Goal: Information Seeking & Learning: Learn about a topic

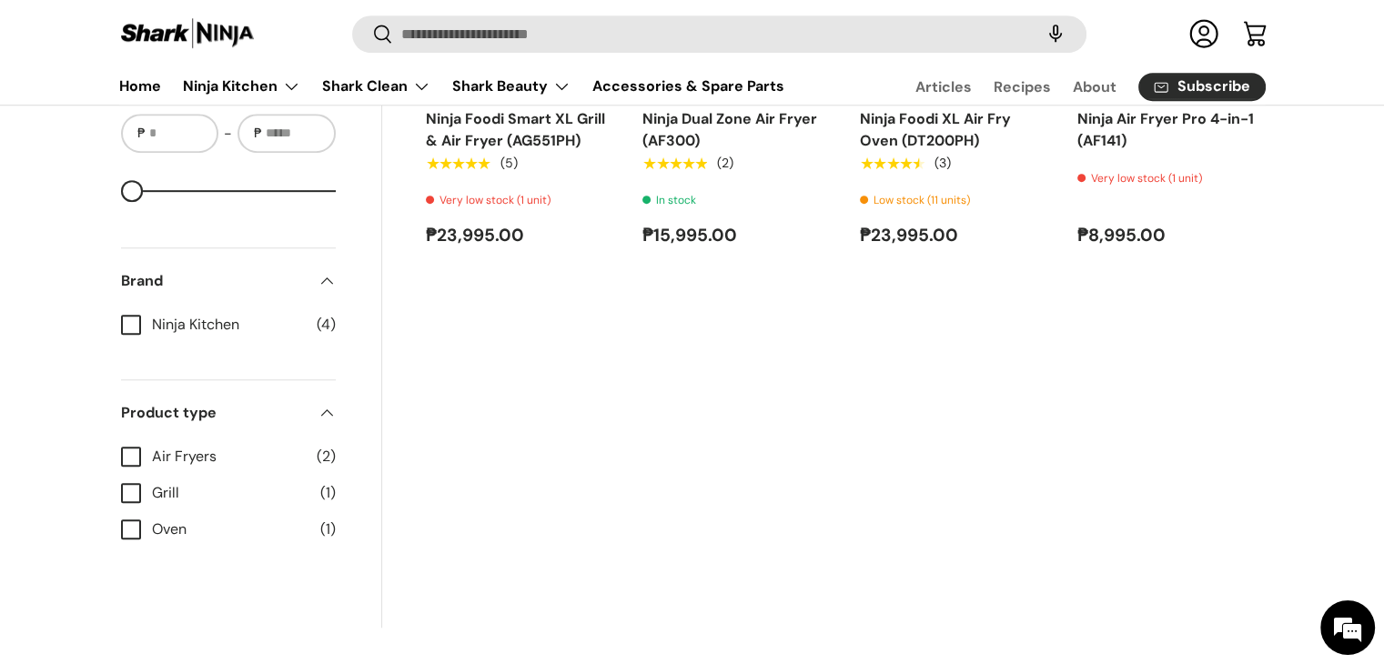
scroll to position [636, 0]
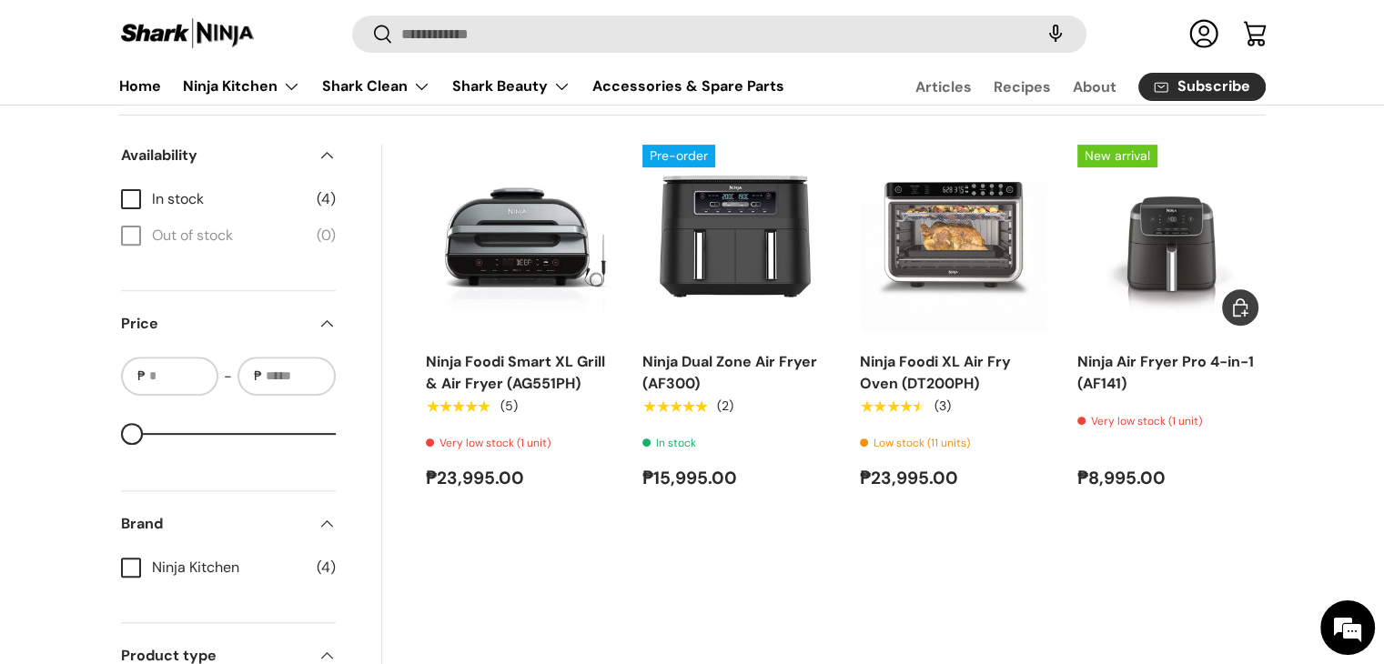
click at [0, 0] on img "Ninja Air Fryer Pro 4-in-1 (AF141)" at bounding box center [0, 0] width 0 height 0
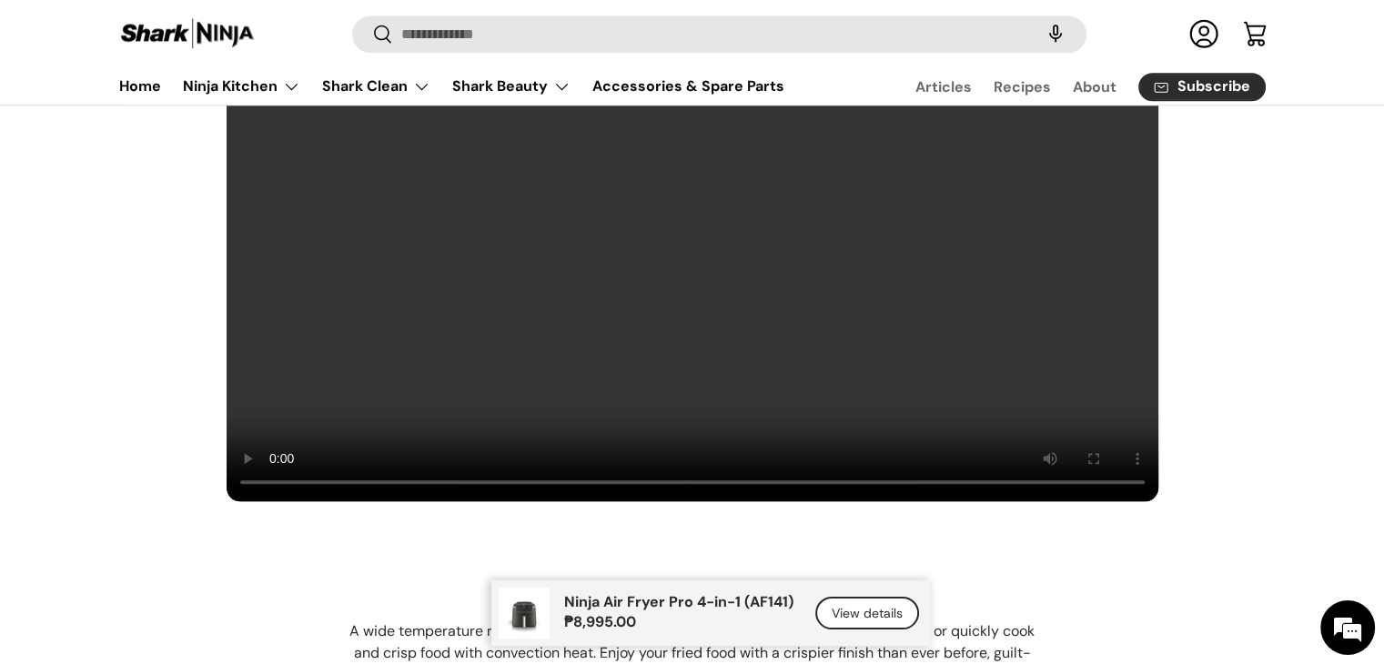
scroll to position [1728, 0]
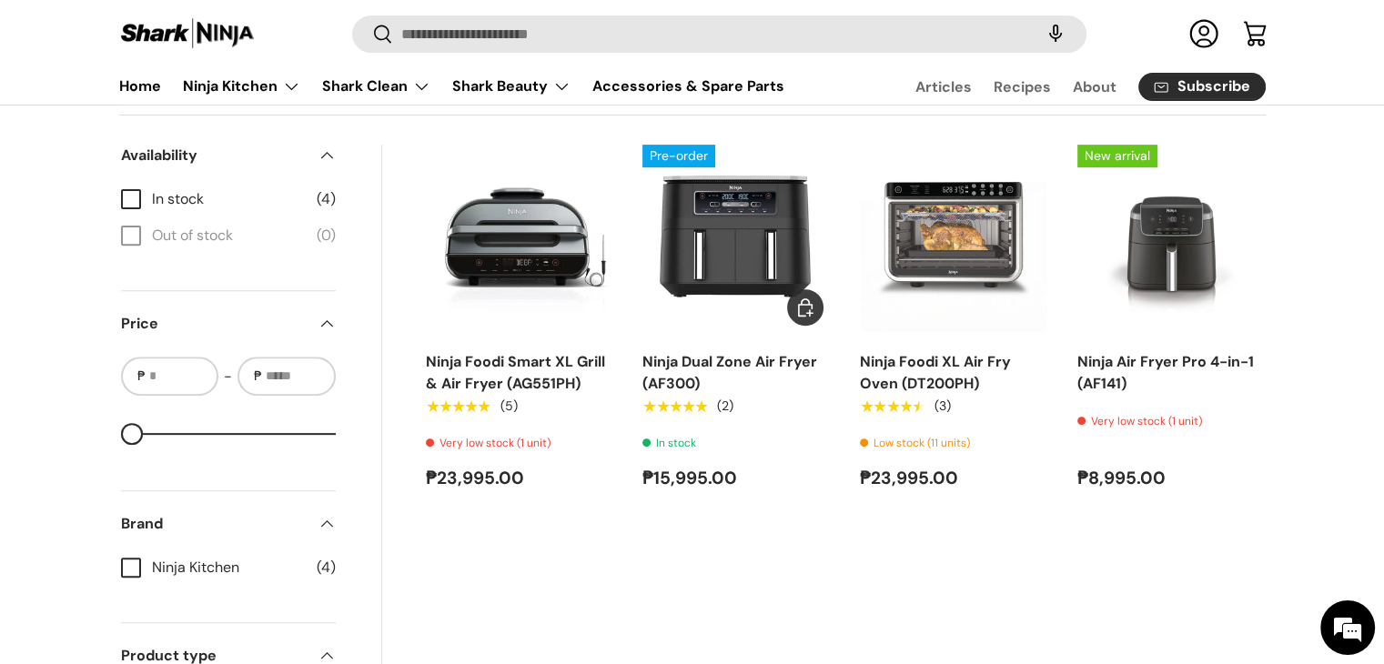
scroll to position [3170, 0]
click at [0, 0] on img "Ninja Dual Zone Air Fryer (AF300)" at bounding box center [0, 0] width 0 height 0
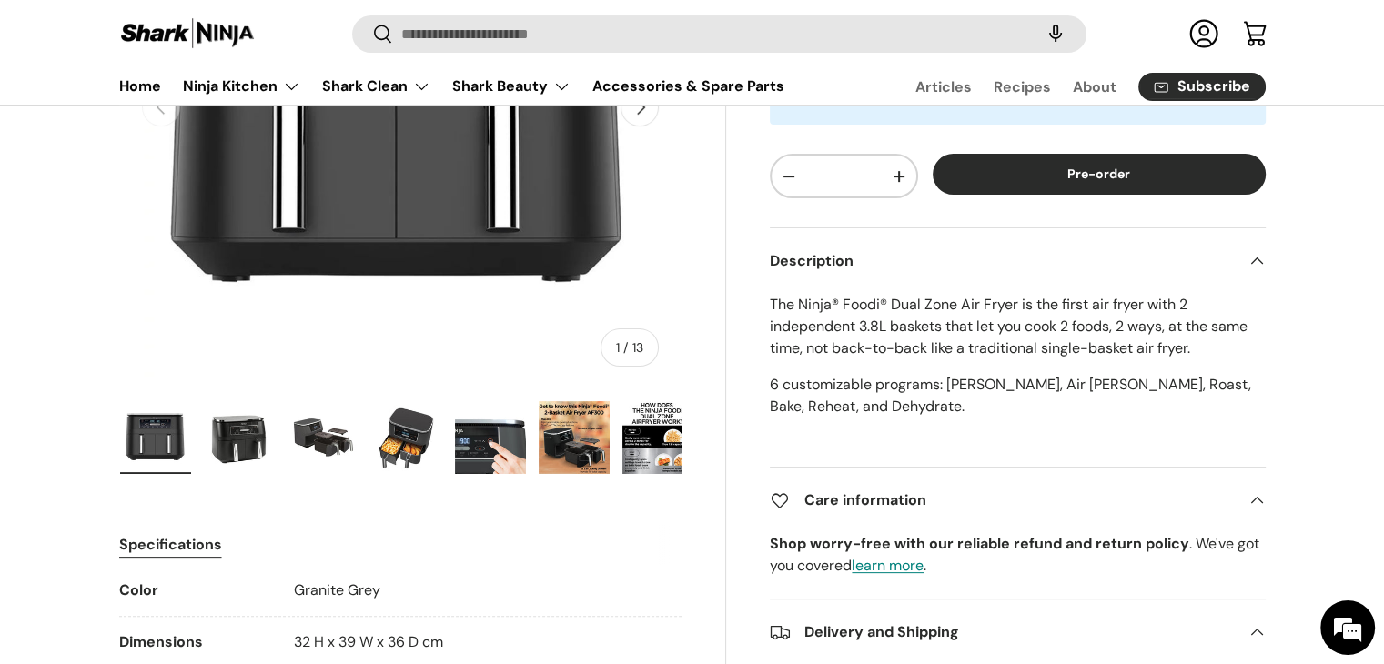
scroll to position [3170, 0]
click at [428, 440] on img "Gallery Viewer" at bounding box center [406, 437] width 71 height 73
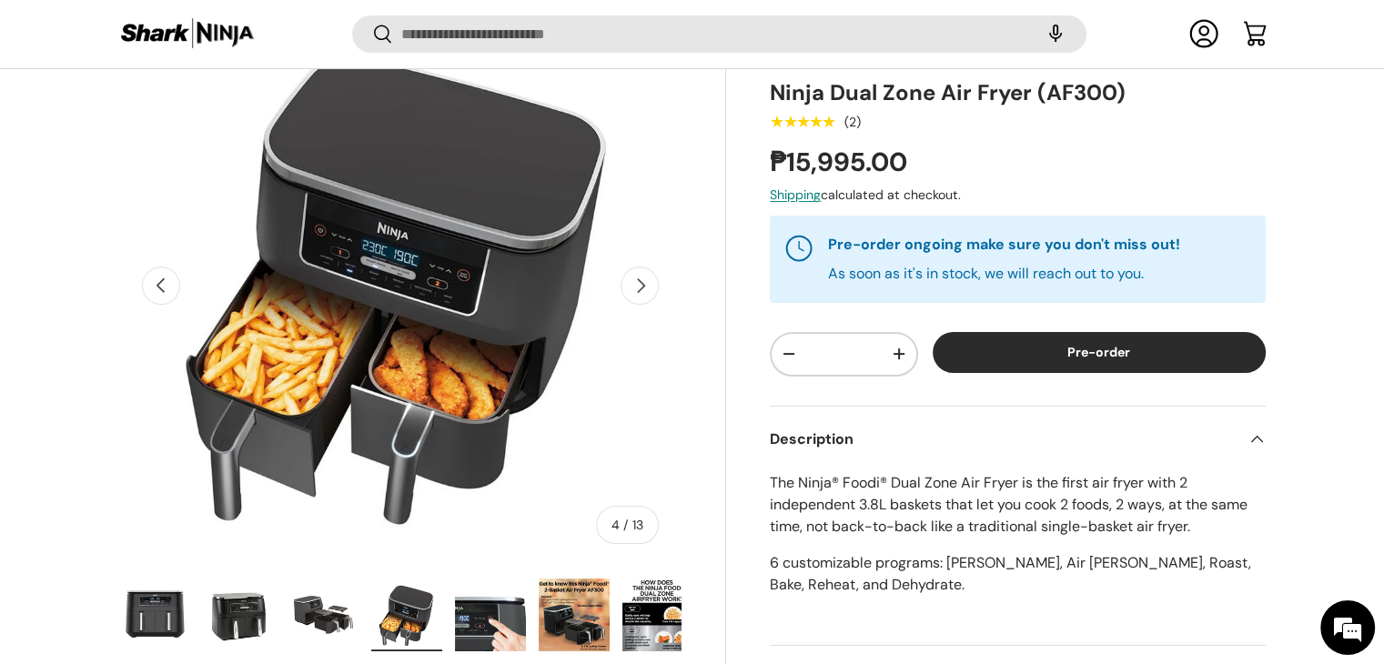
scroll to position [541, 0]
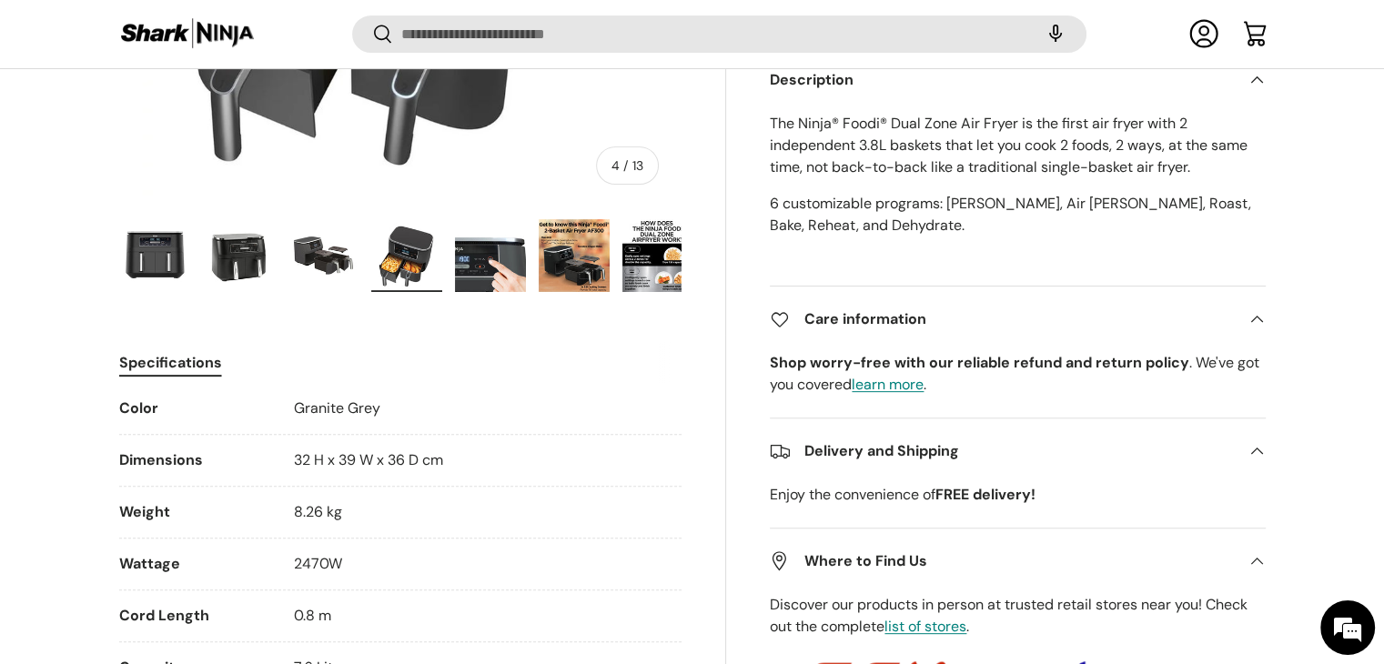
click at [566, 252] on img "Gallery Viewer" at bounding box center [574, 255] width 71 height 73
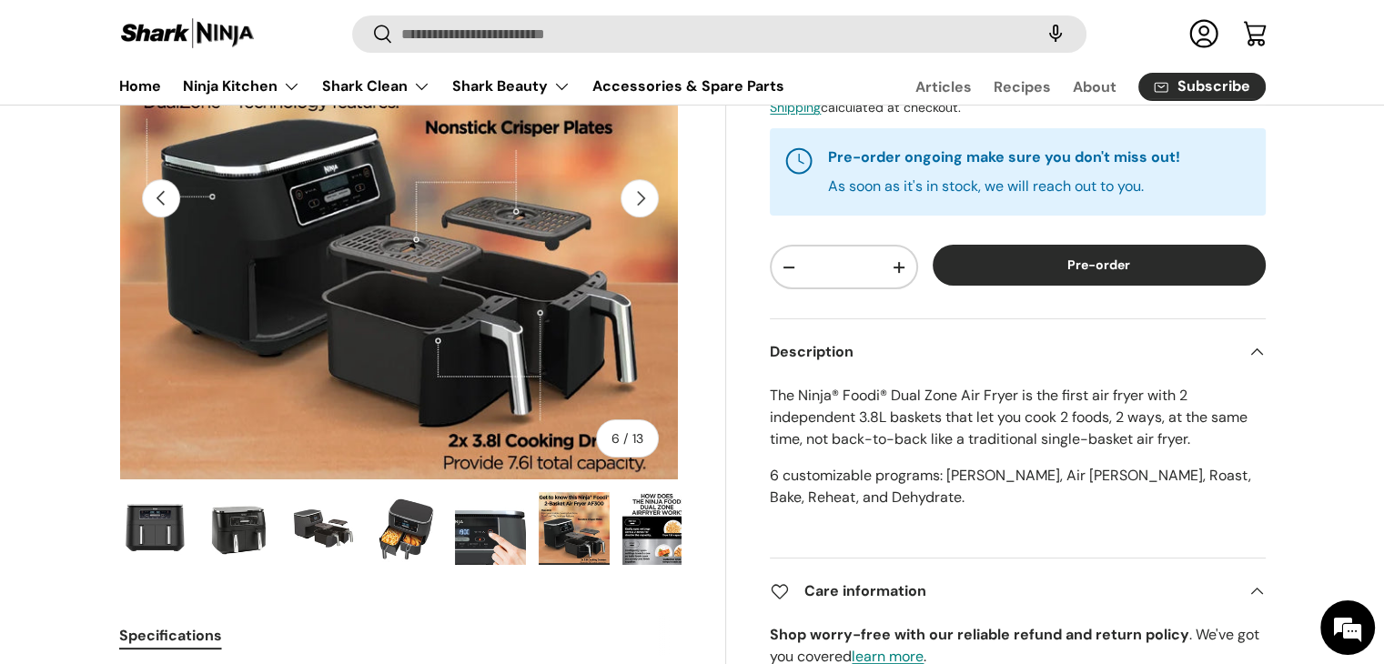
scroll to position [0, 0]
click at [647, 528] on img "Gallery Viewer" at bounding box center [657, 528] width 71 height 73
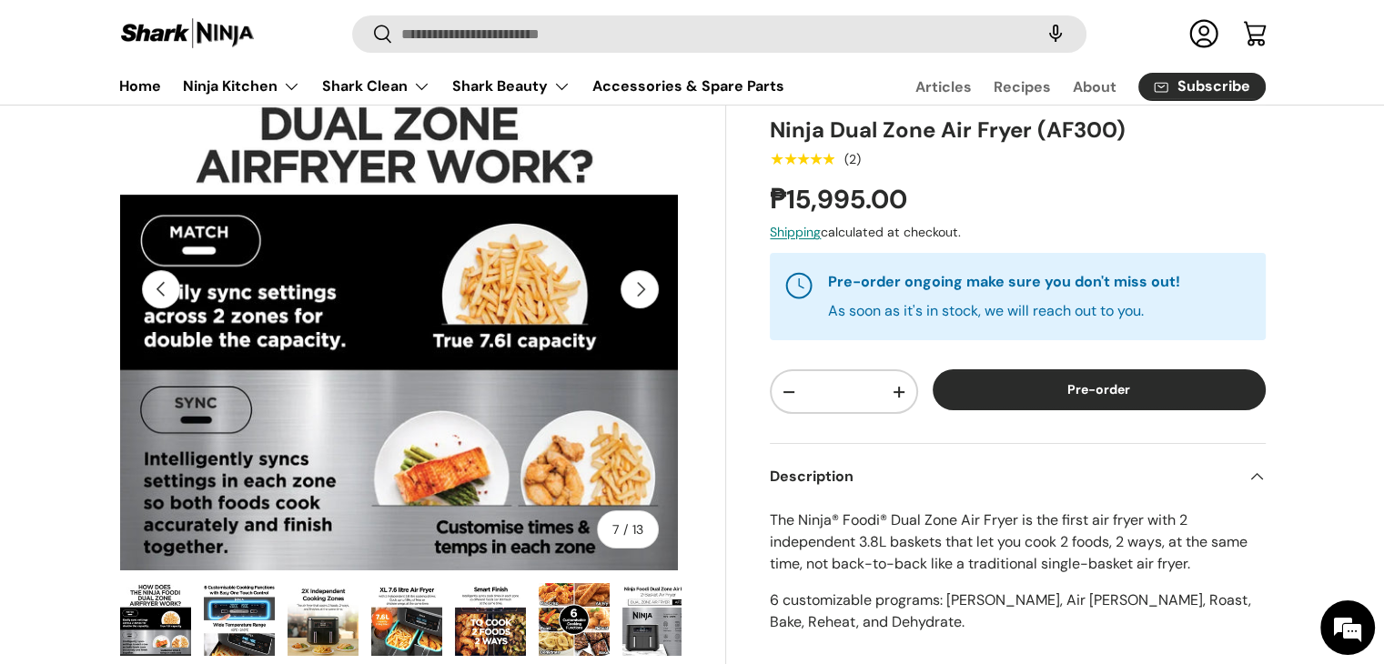
scroll to position [91, 0]
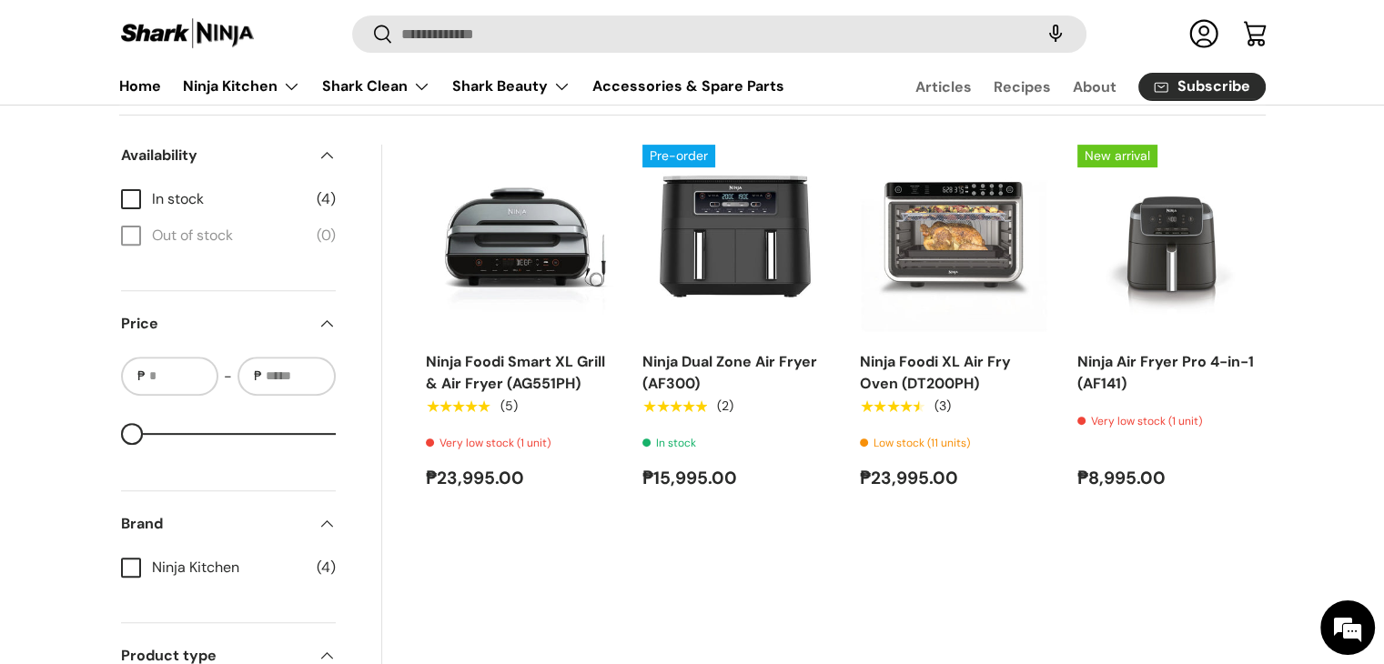
click at [0, 0] on img "Ninja Foodi Smart XL Grill & Air Fryer (AG551PH)" at bounding box center [0, 0] width 0 height 0
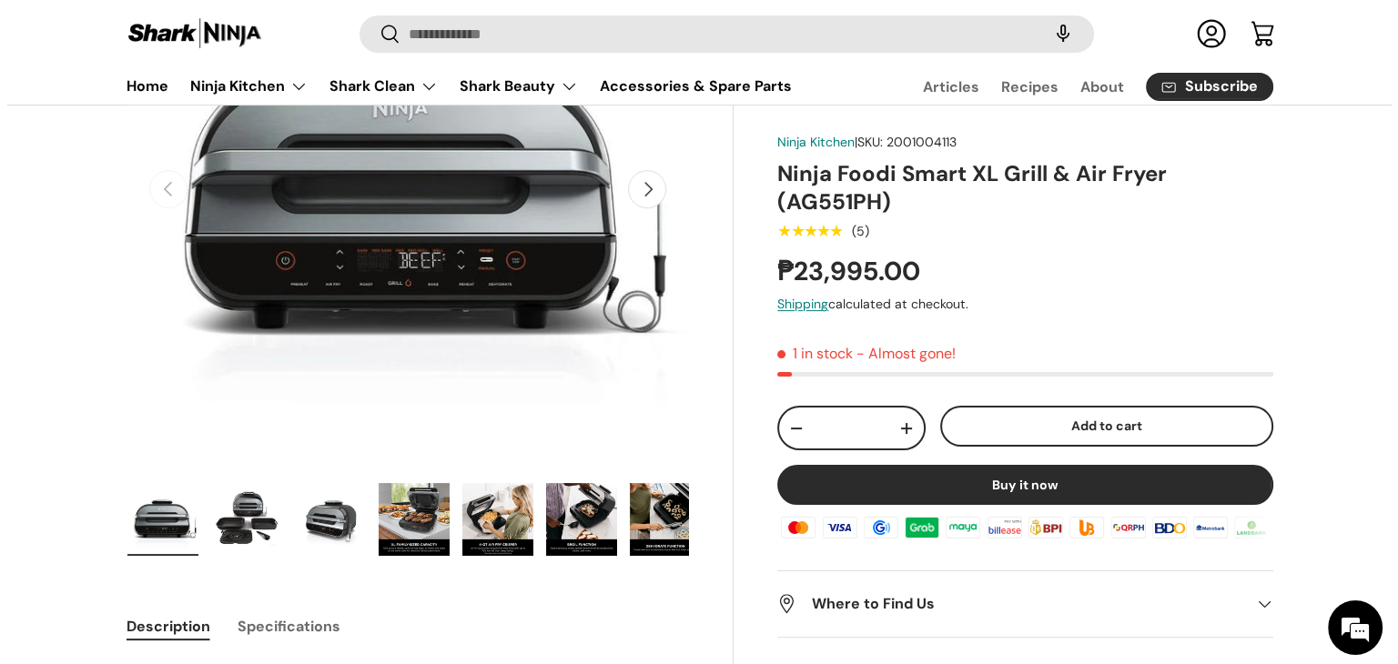
scroll to position [273, 0]
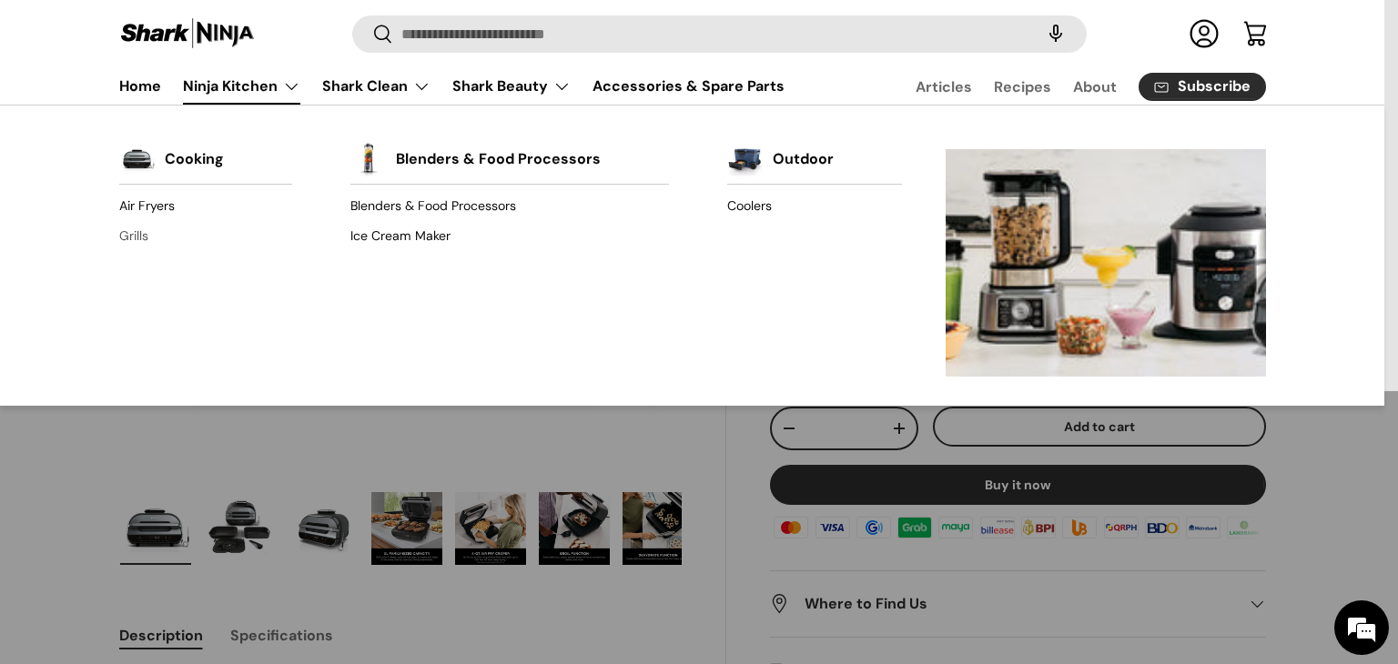
click at [136, 237] on link "Grills" at bounding box center [205, 236] width 173 height 29
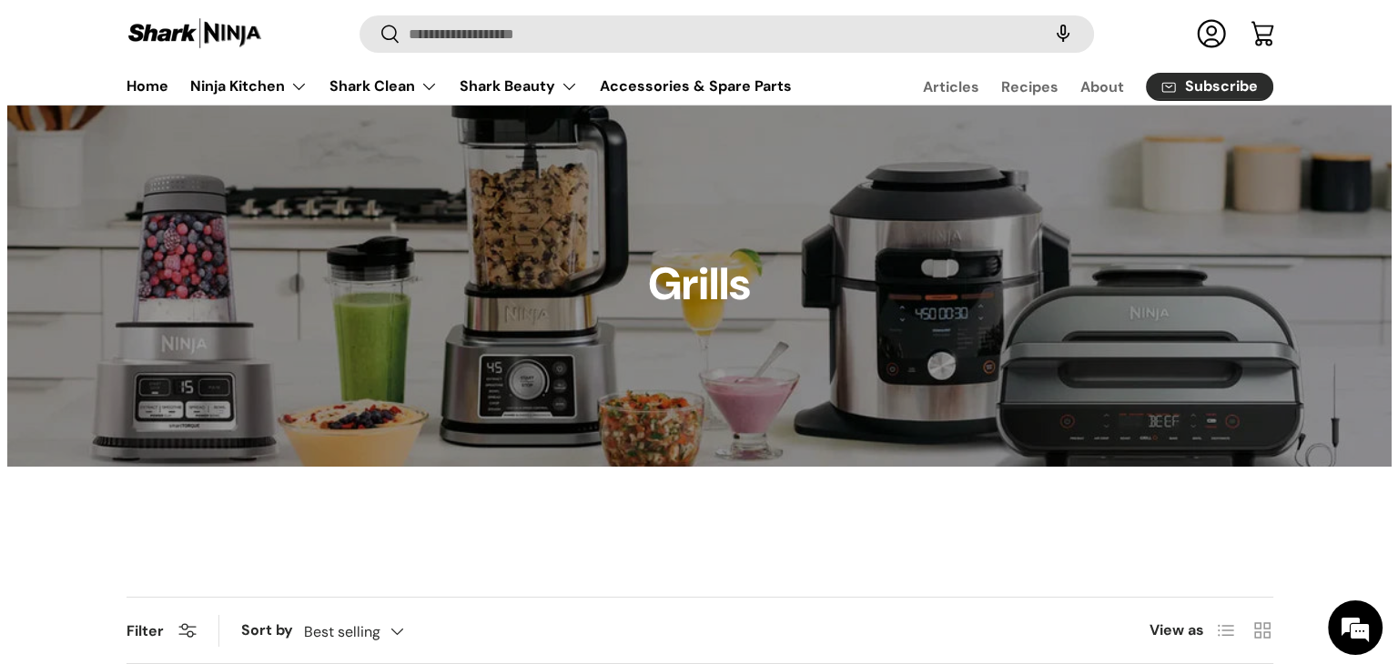
scroll to position [91, 0]
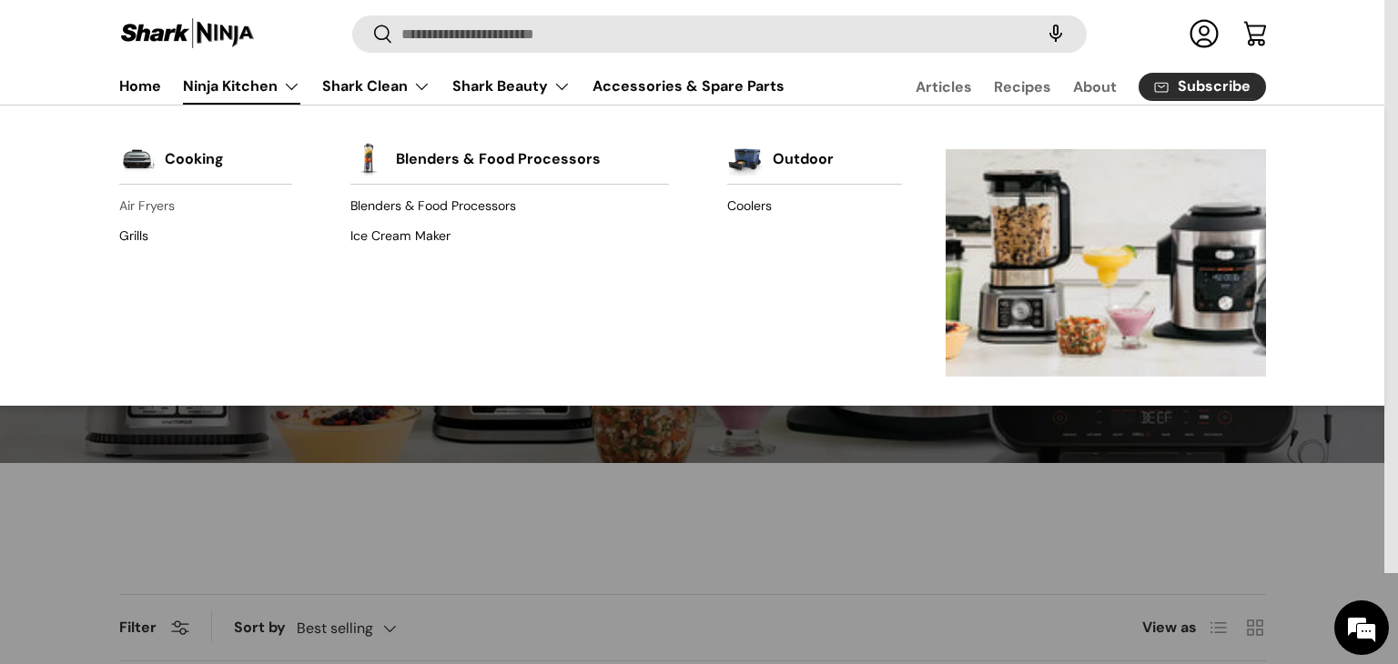
click at [148, 201] on link "Air Fryers" at bounding box center [205, 206] width 173 height 29
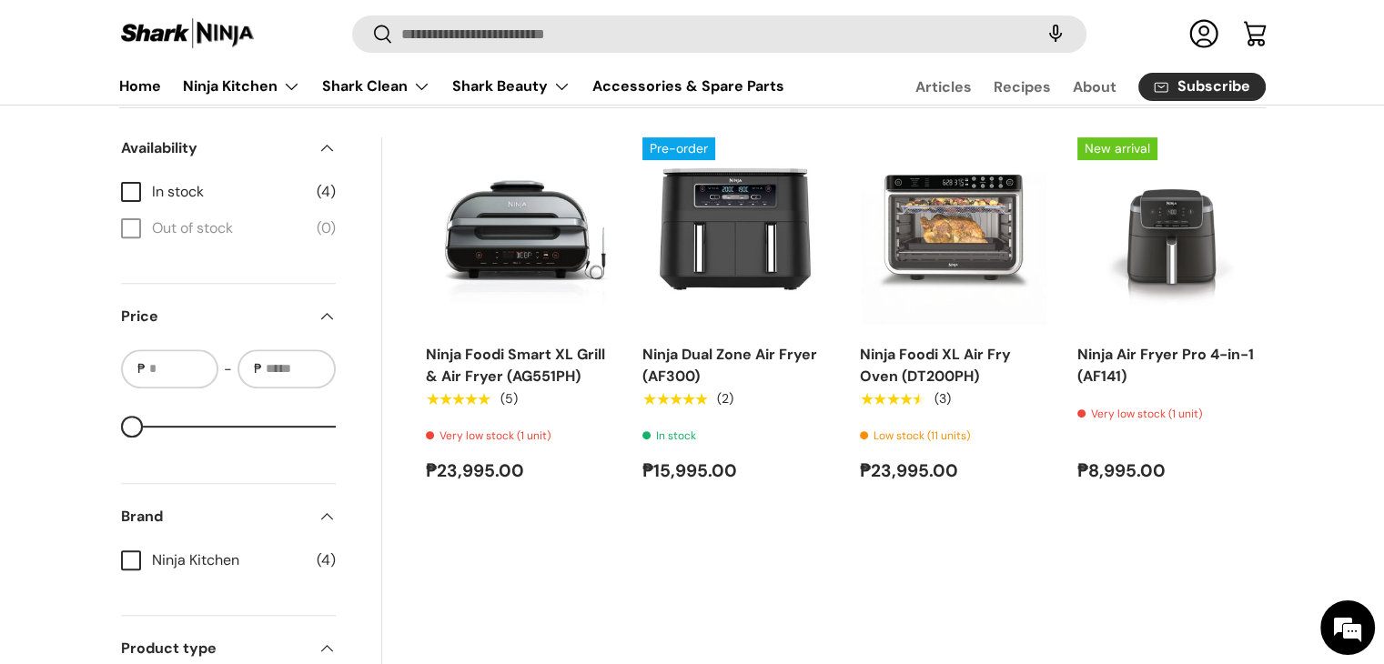
scroll to position [636, 0]
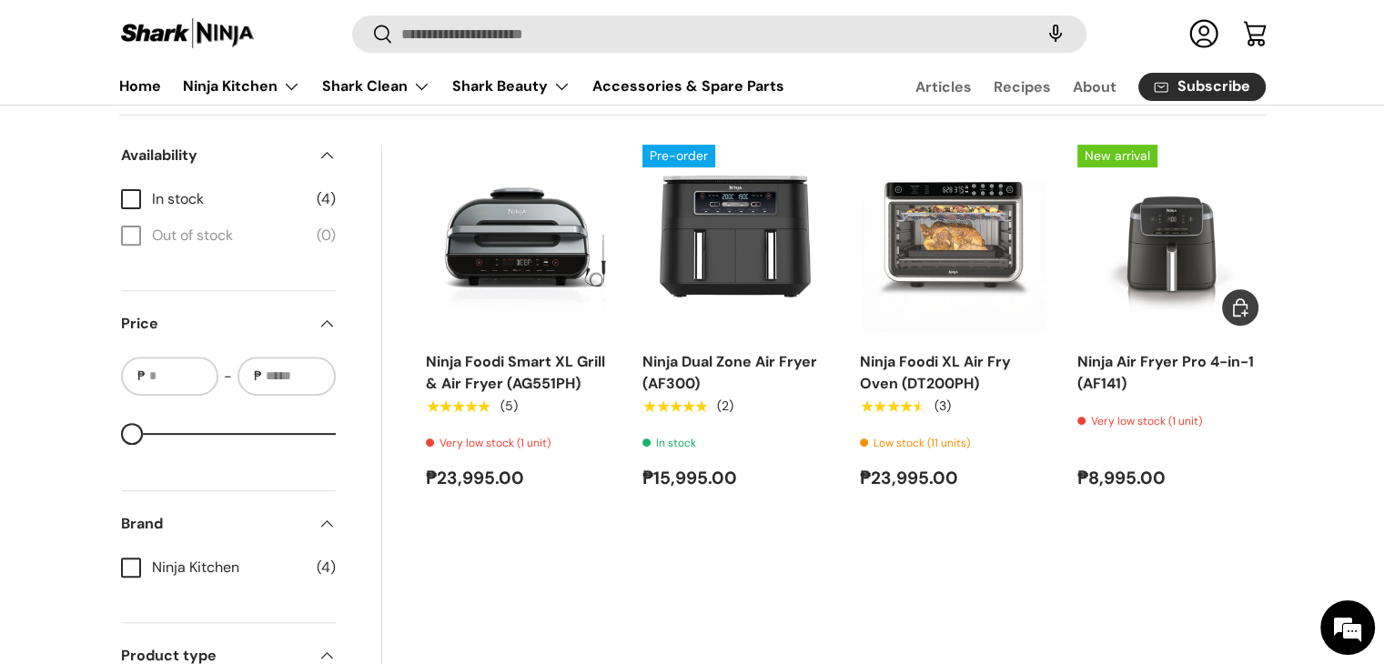
click at [0, 0] on img "Ninja Air Fryer Pro 4-in-1 (AF141)" at bounding box center [0, 0] width 0 height 0
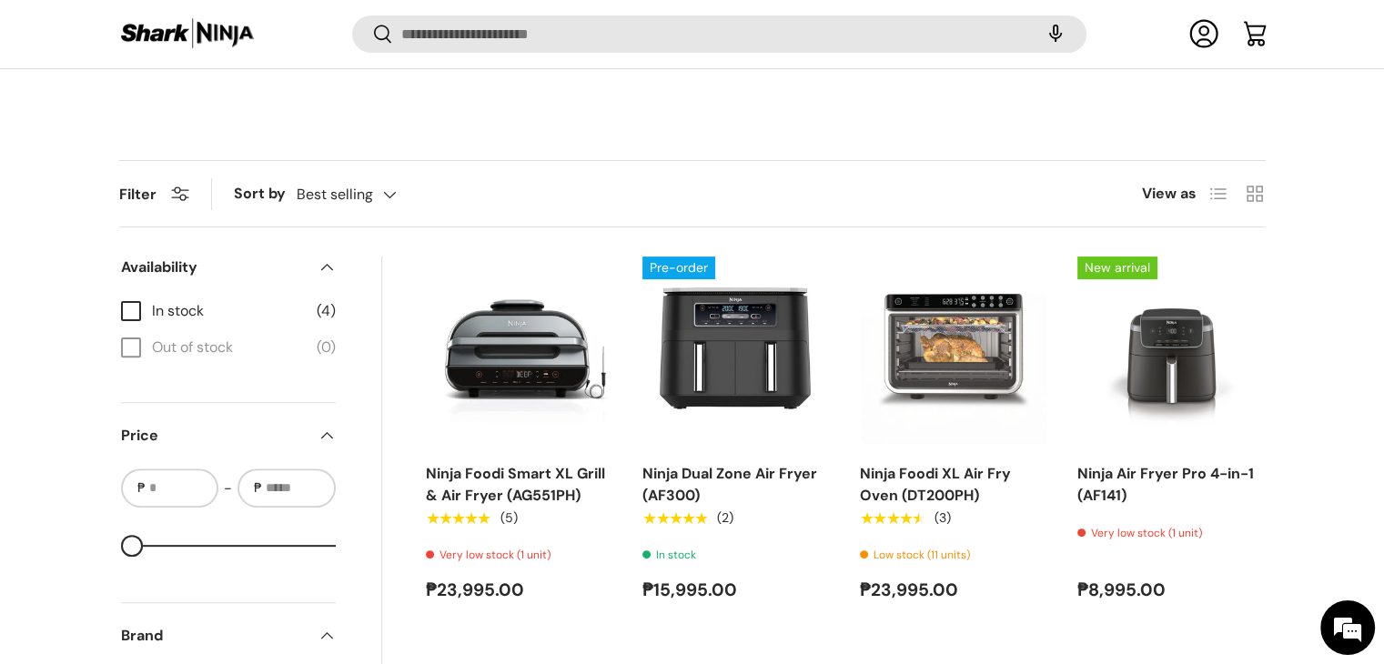
scroll to position [542, 0]
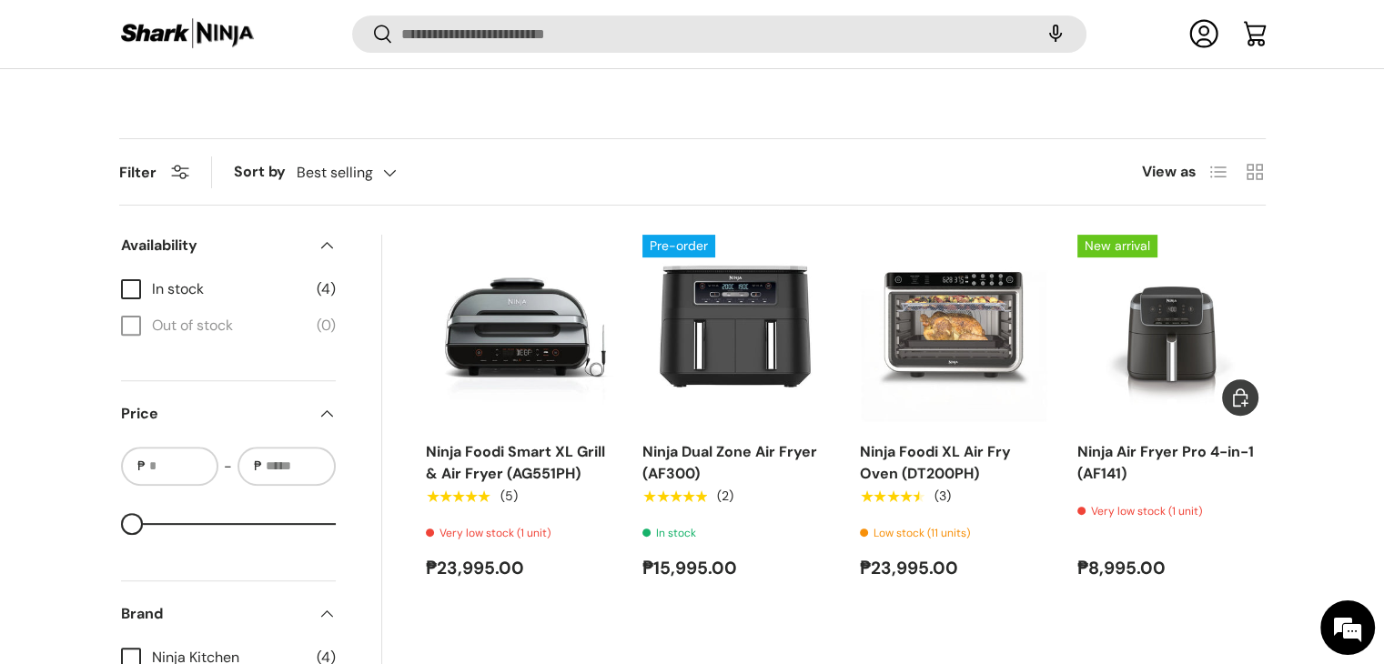
click at [0, 0] on img "Ninja Air Fryer Pro 4-in-1 (AF141)" at bounding box center [0, 0] width 0 height 0
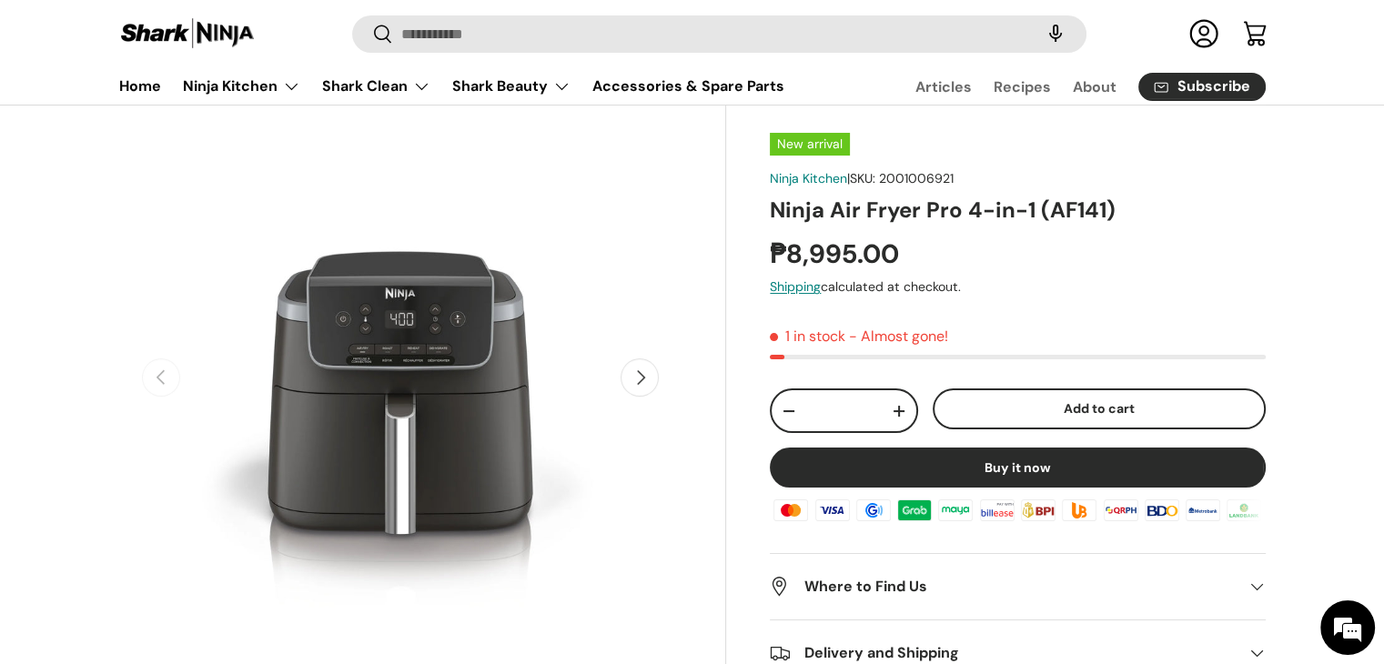
scroll to position [89, 0]
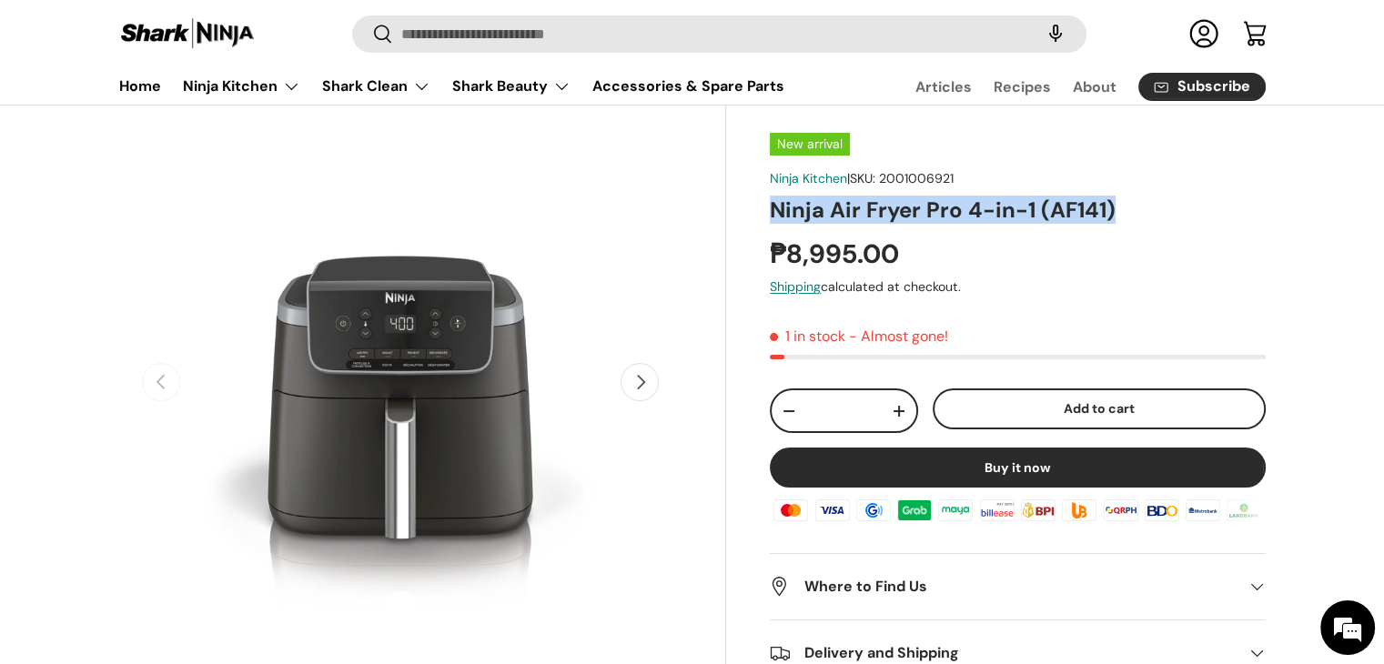
drag, startPoint x: 770, startPoint y: 206, endPoint x: 1126, endPoint y: 208, distance: 356.7
type textarea "**********"
click at [1126, 208] on h1 "Ninja Air Fryer Pro 4-in-1 (AF141)" at bounding box center [1017, 210] width 495 height 28
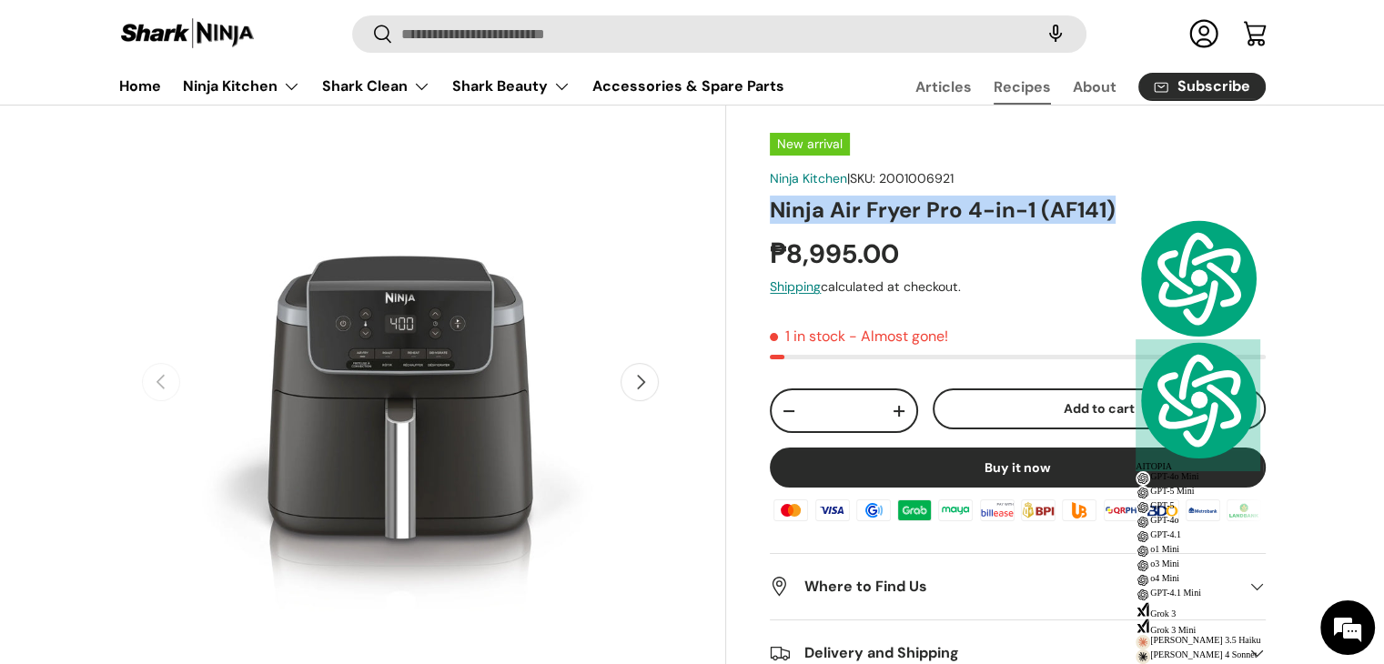
copy h1 "Ninja Air Fryer Pro 4-in-1 (AF141)"
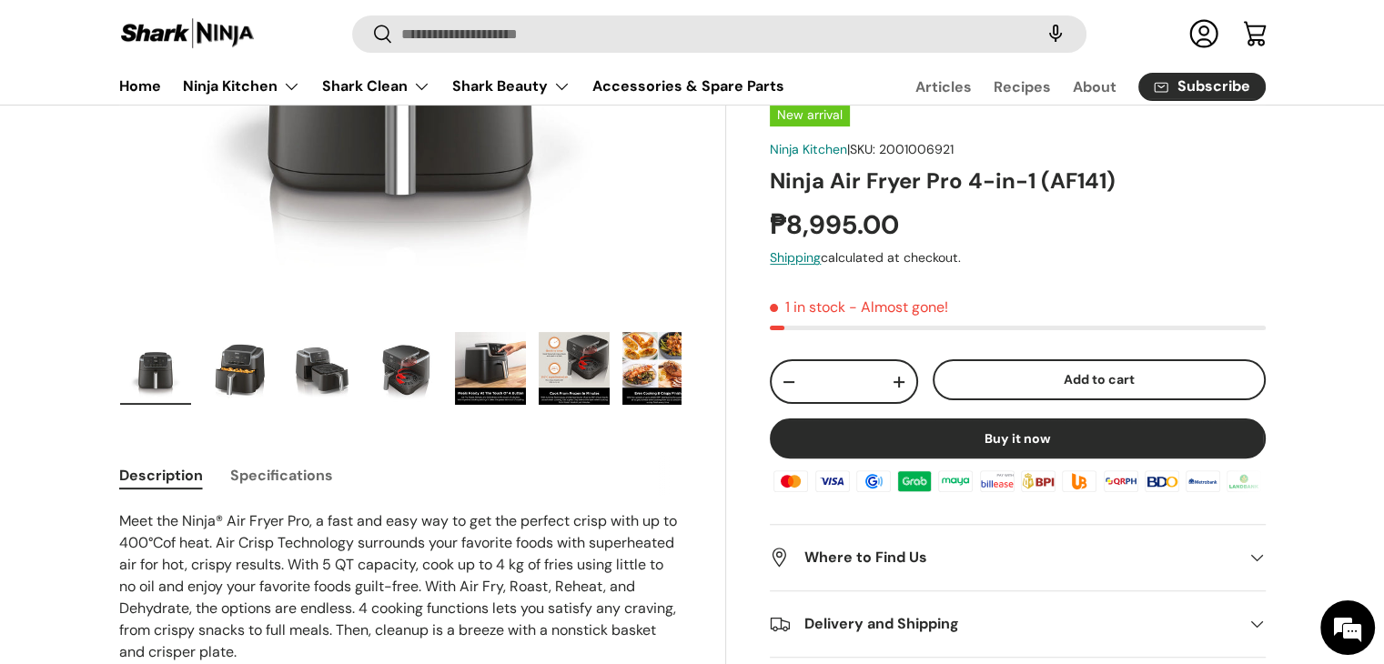
scroll to position [453, 0]
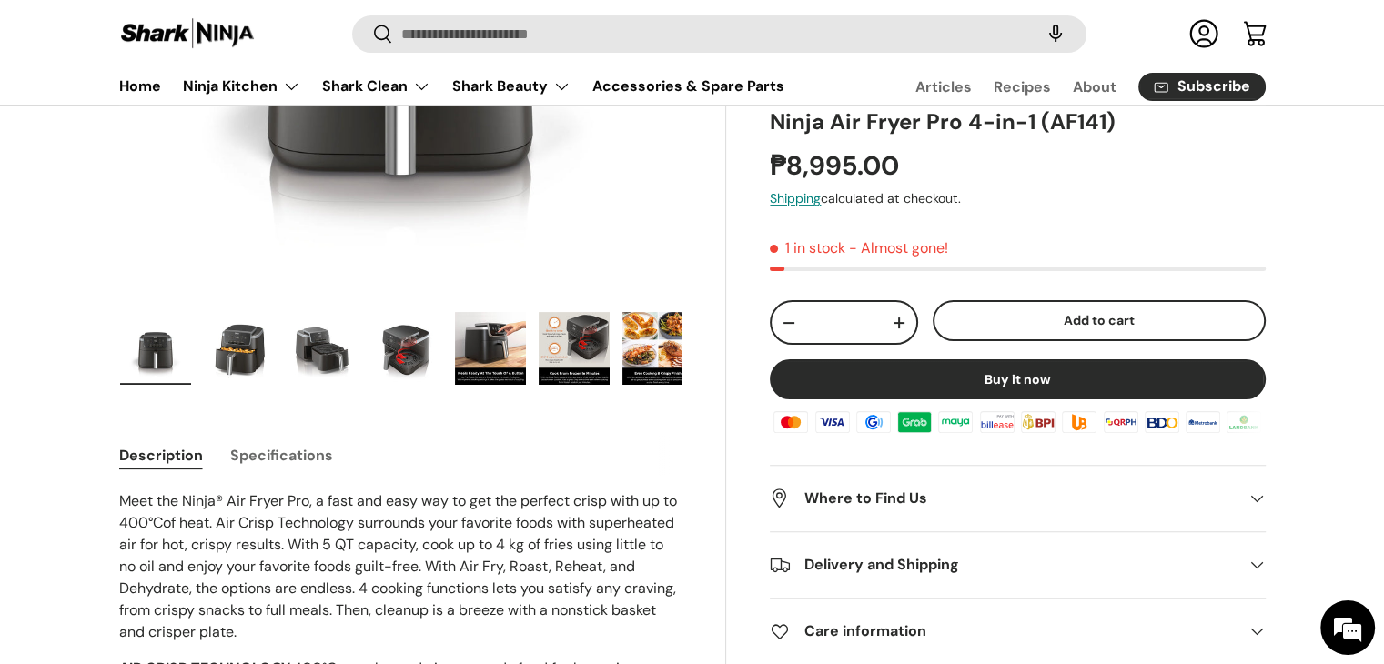
click at [863, 551] on summary "Delivery and Shipping" at bounding box center [1017, 565] width 495 height 66
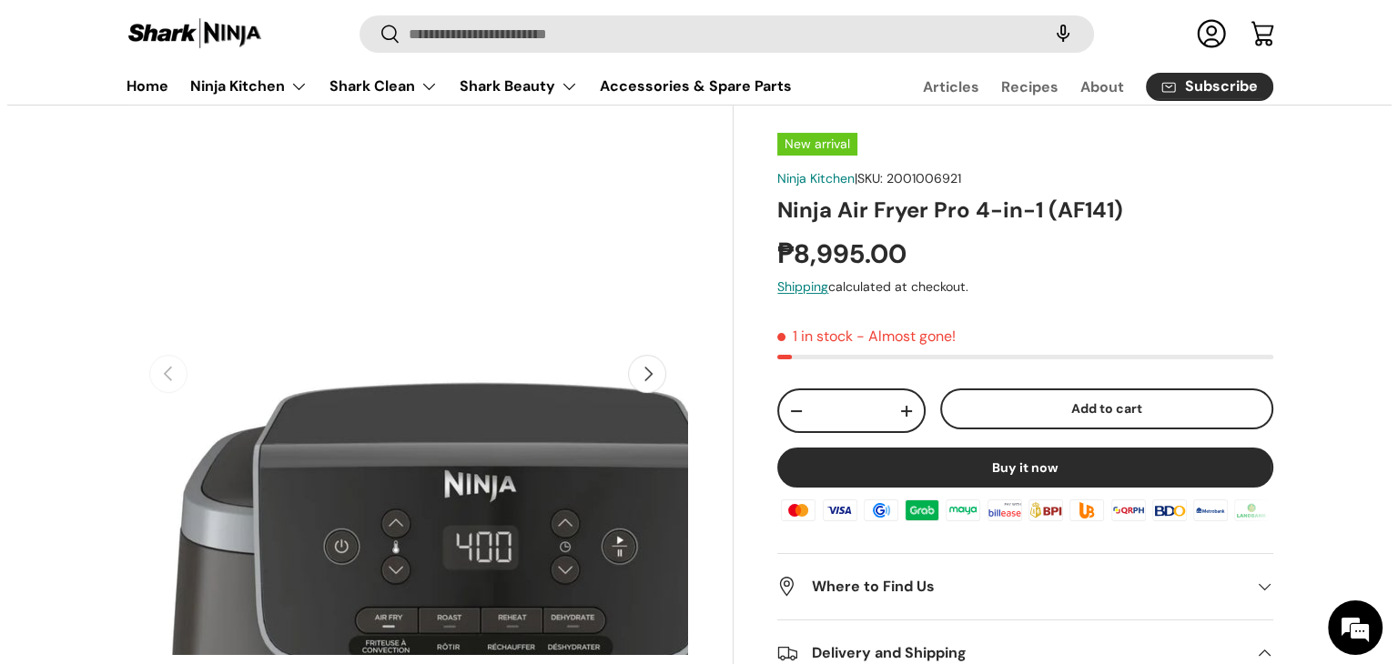
scroll to position [89, 0]
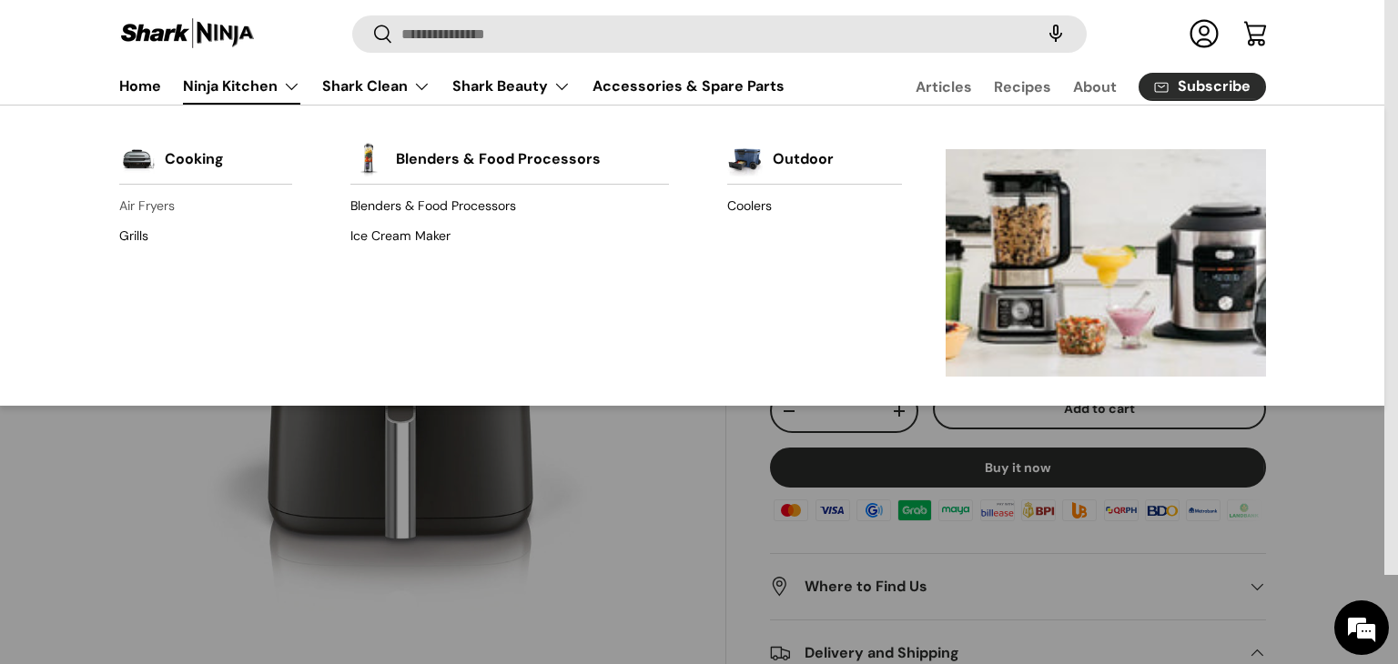
click at [155, 204] on link "Air Fryers" at bounding box center [205, 206] width 173 height 29
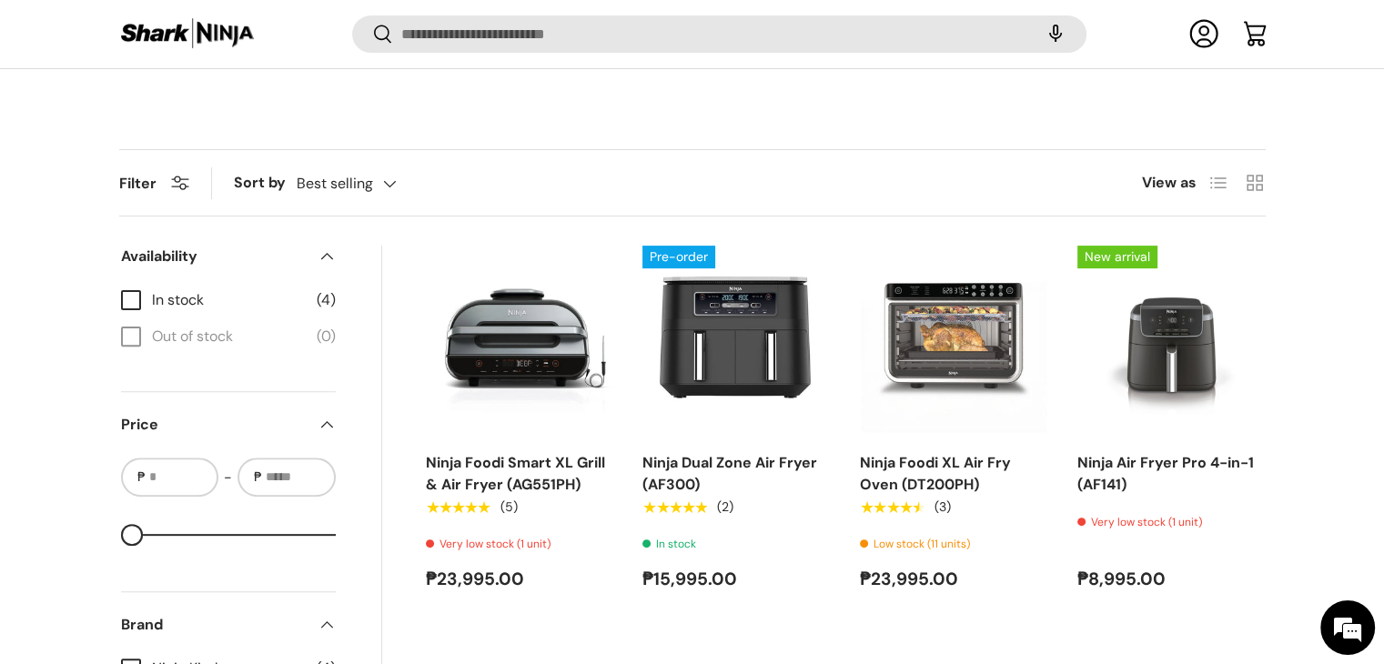
scroll to position [723, 0]
